Goal: Task Accomplishment & Management: Use online tool/utility

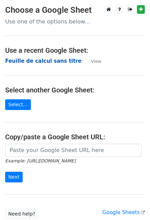
click at [25, 61] on strong "Feuille de calcul sans titre" at bounding box center [43, 61] width 76 height 6
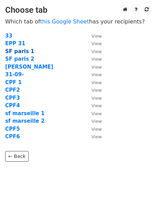
click at [13, 50] on strong "SF paris 1" at bounding box center [19, 51] width 29 height 6
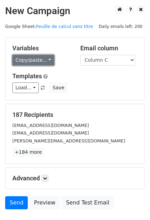
click at [33, 57] on link "Copy/paste..." at bounding box center [33, 60] width 42 height 11
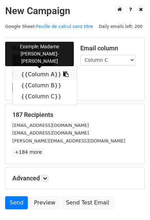
click at [33, 74] on link "{{Column A}}" at bounding box center [45, 74] width 64 height 11
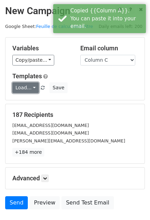
click at [19, 84] on link "Load..." at bounding box center [25, 87] width 27 height 11
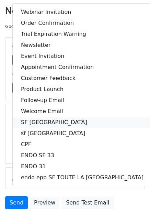
click at [44, 122] on link "SF [GEOGRAPHIC_DATA]" at bounding box center [82, 122] width 139 height 11
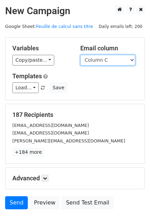
click at [112, 59] on select "Column A Column B Column C" at bounding box center [108, 60] width 55 height 11
